Goal: Obtain resource: Download file/media

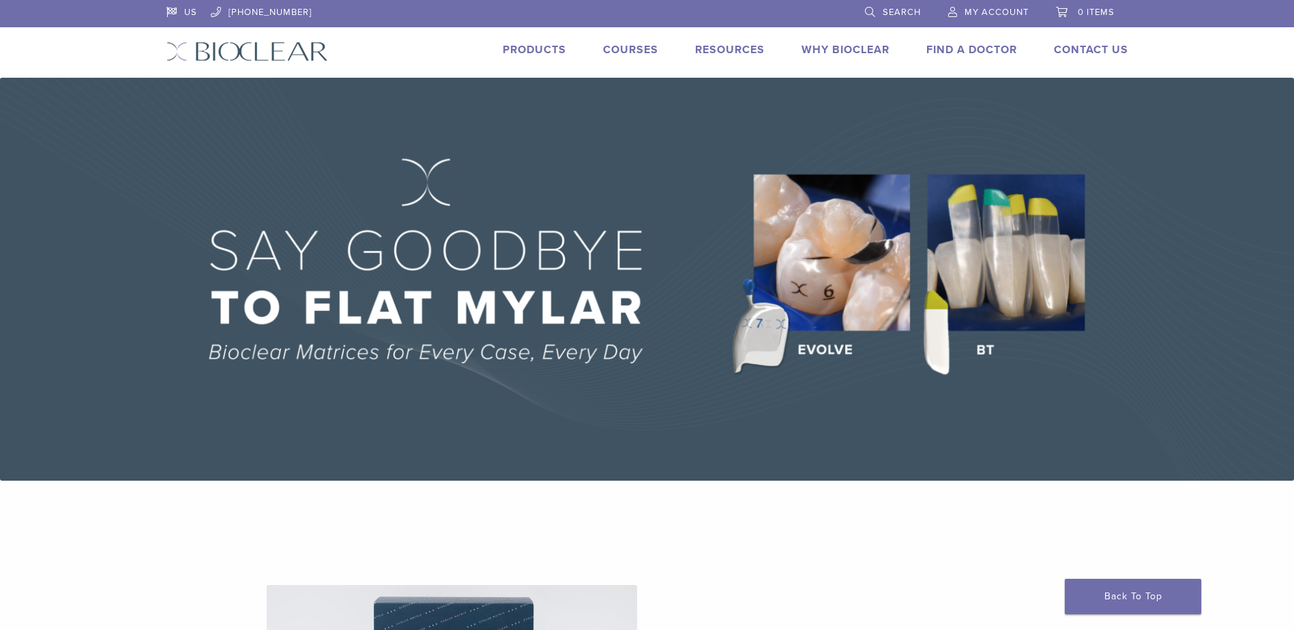
click at [518, 45] on link "Products" at bounding box center [534, 50] width 63 height 14
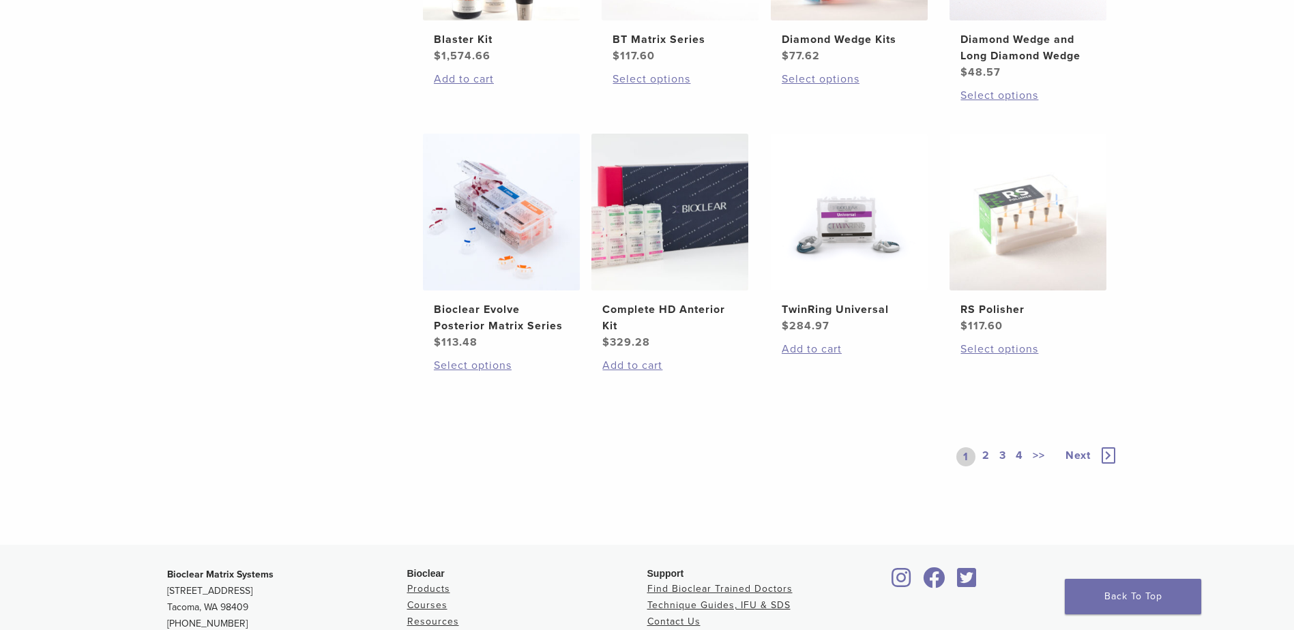
scroll to position [1023, 0]
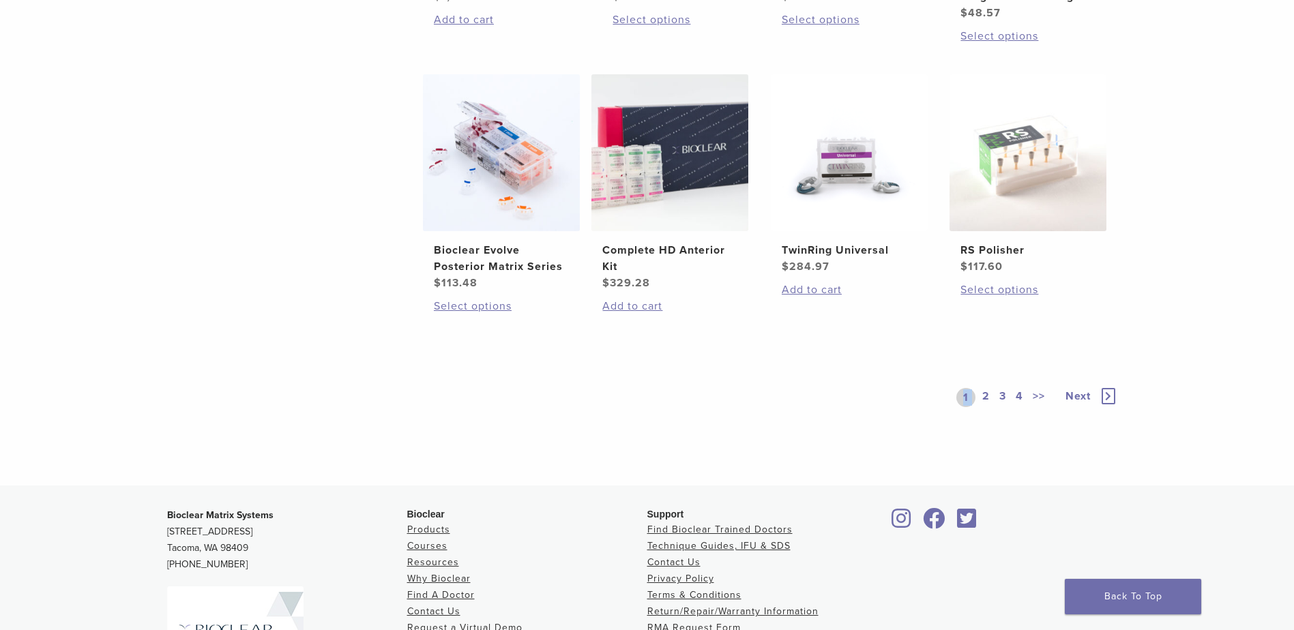
drag, startPoint x: 984, startPoint y: 394, endPoint x: 594, endPoint y: 360, distance: 391.0
click at [594, 360] on div "1 2 3 4 >> Next" at bounding box center [770, 398] width 696 height 106
drag, startPoint x: 594, startPoint y: 360, endPoint x: 656, endPoint y: 408, distance: 77.8
click at [656, 408] on div "1 2 3 4 >> Next" at bounding box center [770, 398] width 696 height 106
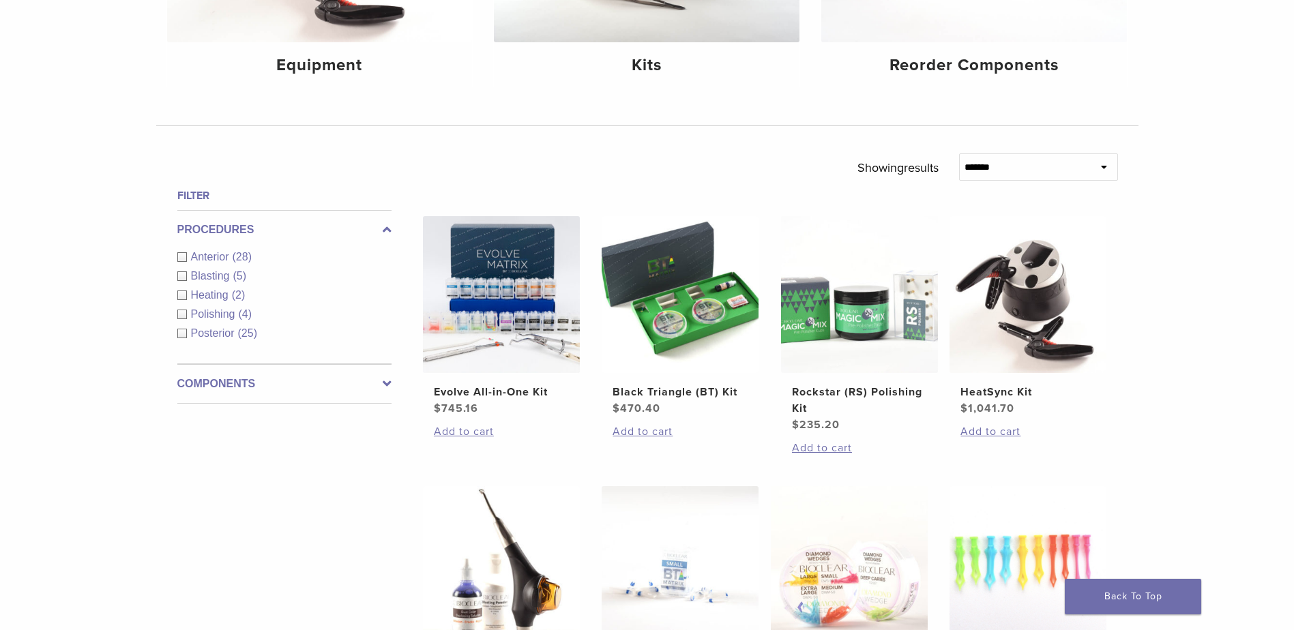
scroll to position [0, 0]
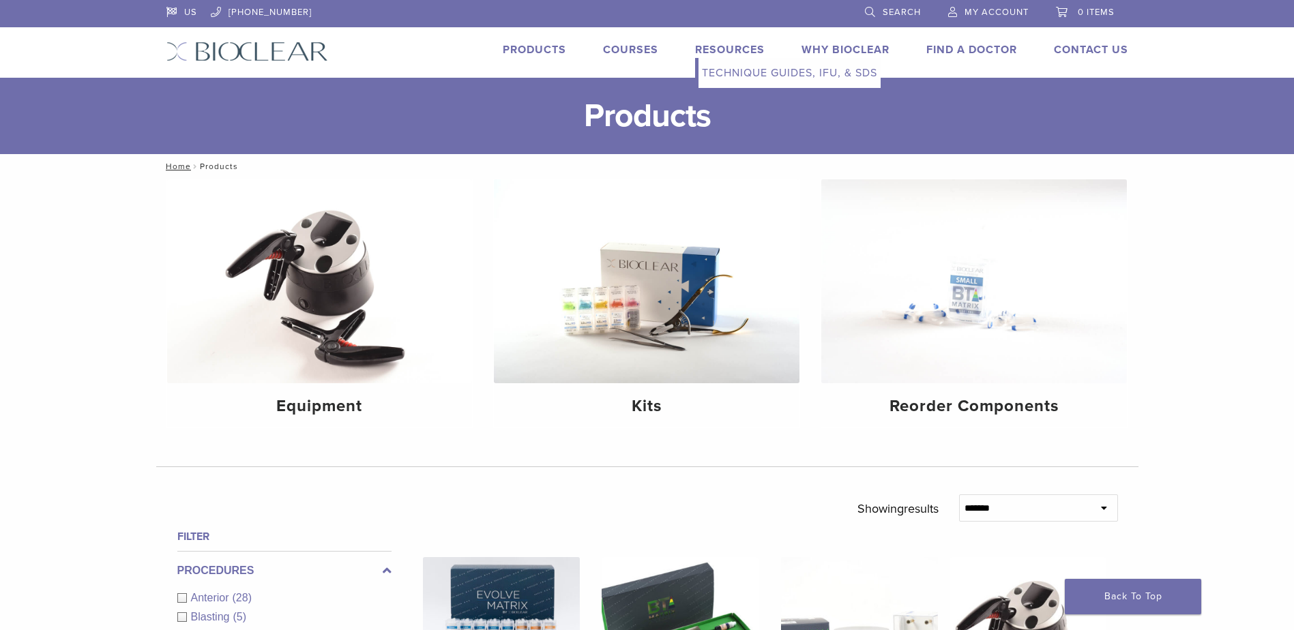
click at [759, 68] on link "Technique Guides, IFU, & SDS" at bounding box center [790, 73] width 182 height 30
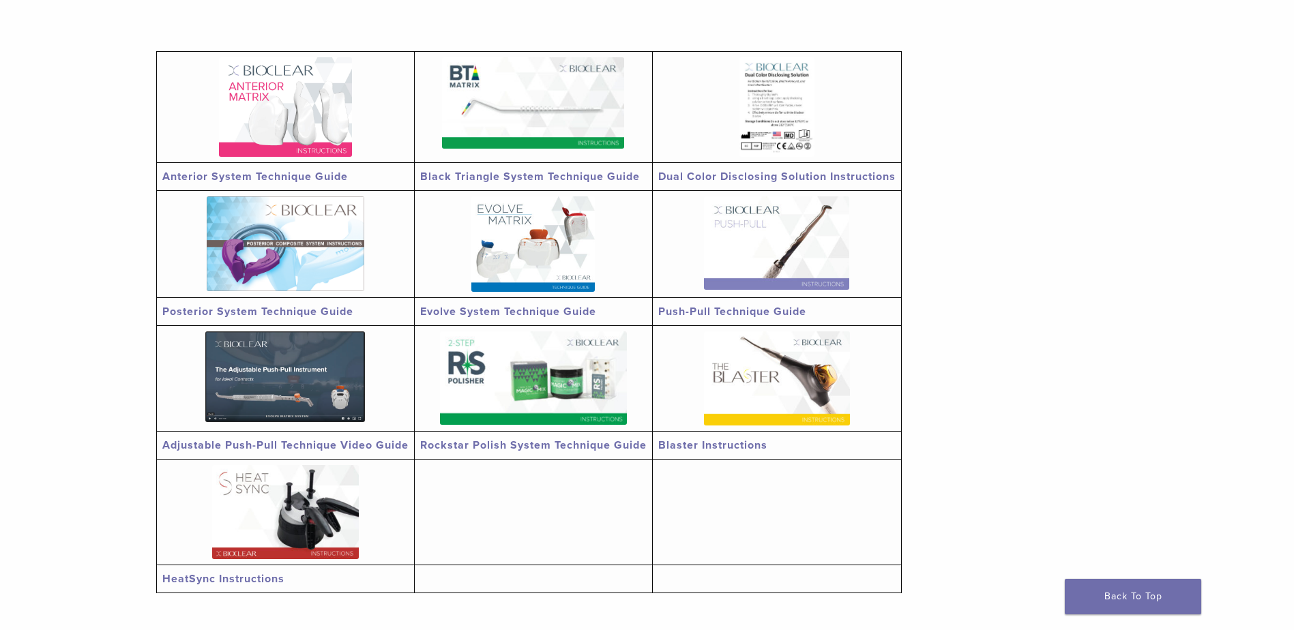
scroll to position [205, 0]
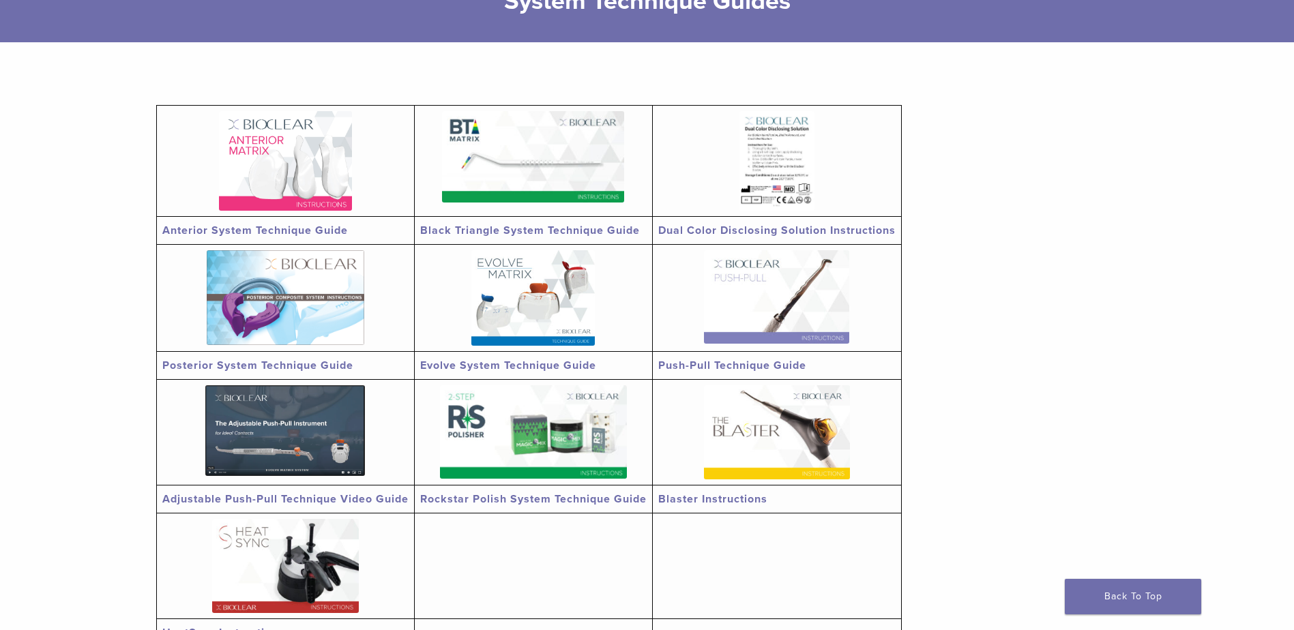
click at [297, 164] on img at bounding box center [285, 161] width 133 height 100
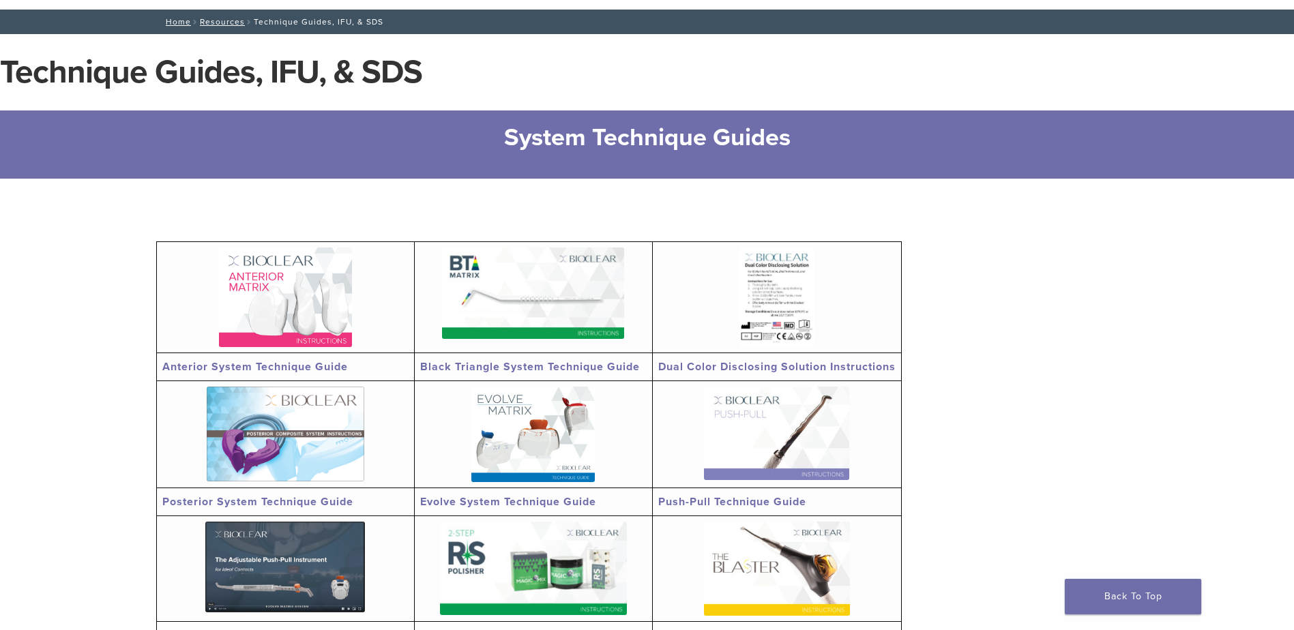
scroll to position [0, 0]
